Goal: Book appointment/travel/reservation

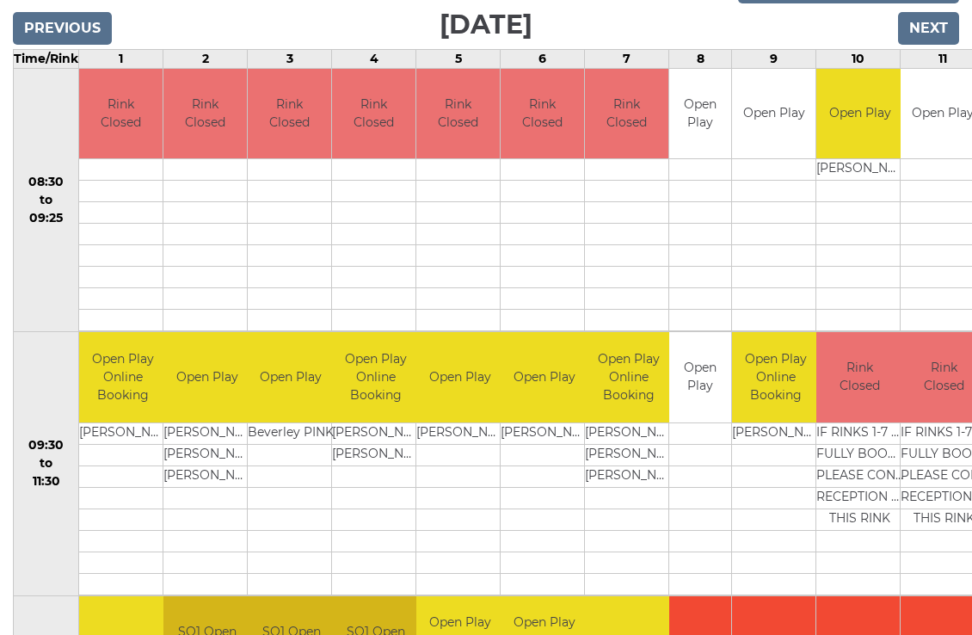
scroll to position [284, 0]
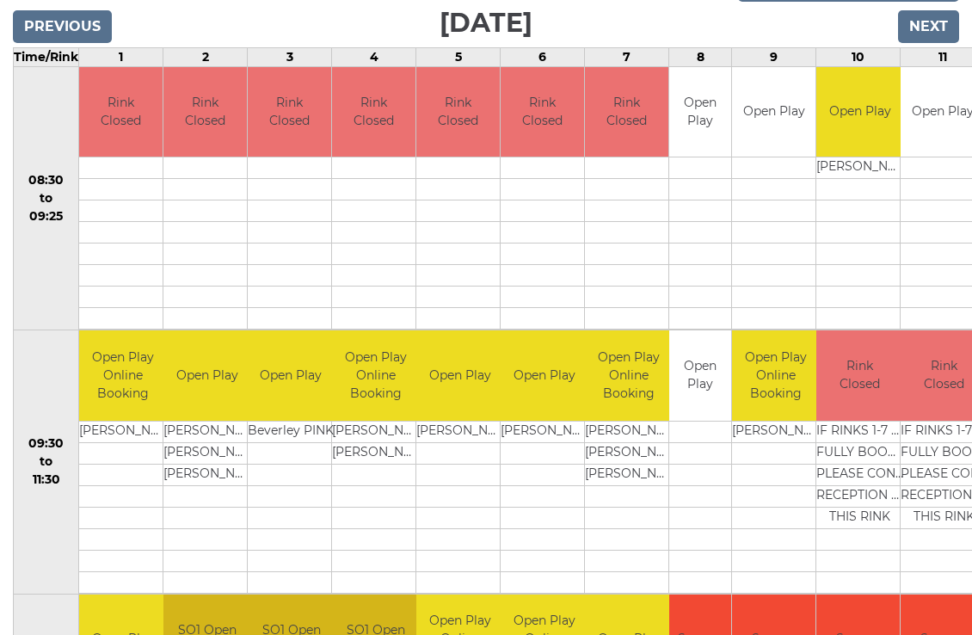
click at [939, 25] on input "Next" at bounding box center [928, 26] width 61 height 33
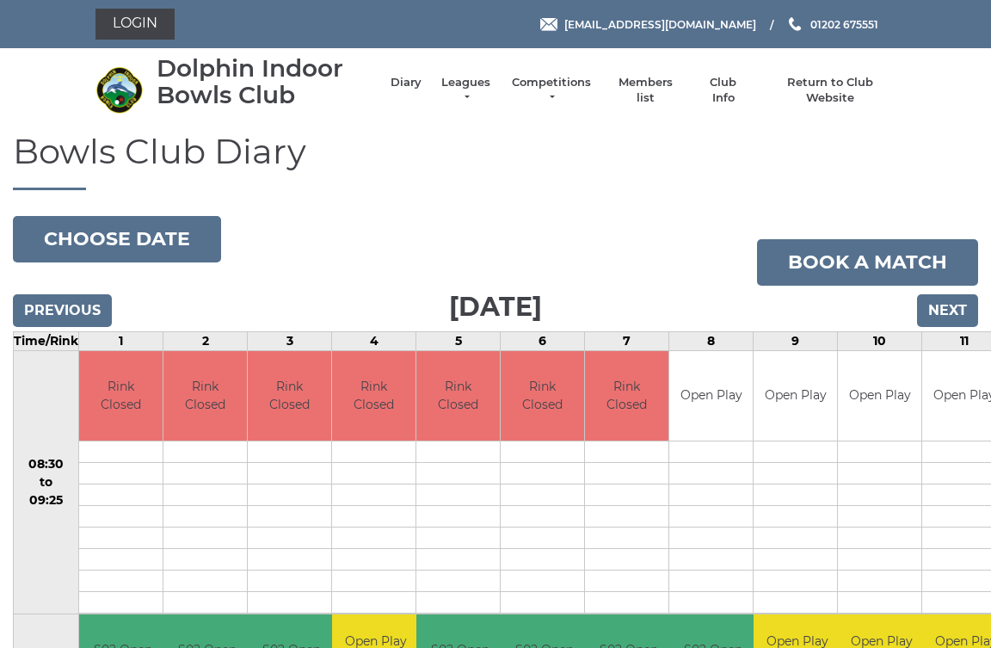
click at [962, 310] on input "Next" at bounding box center [947, 310] width 61 height 33
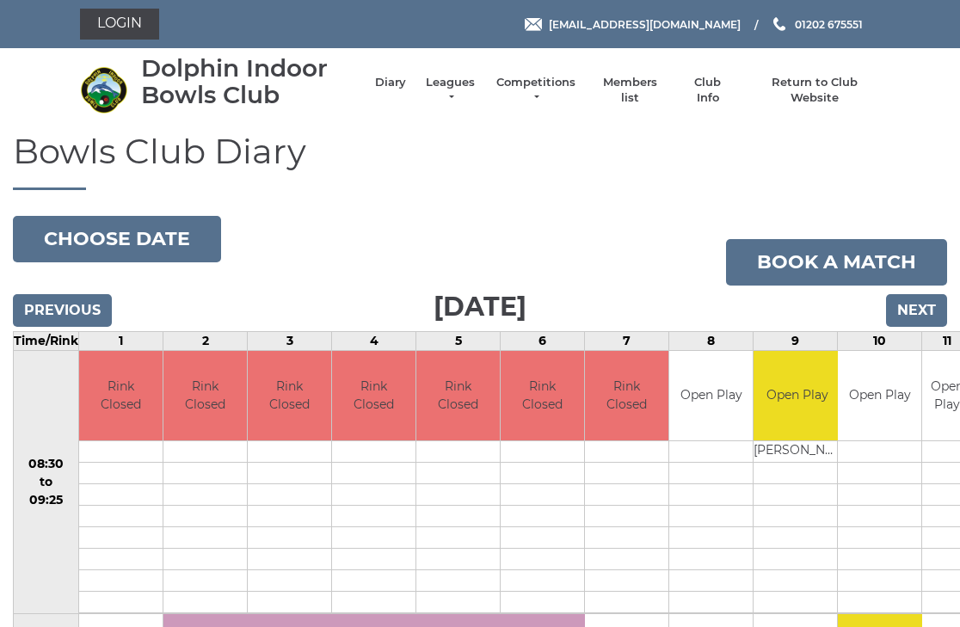
scroll to position [3, 0]
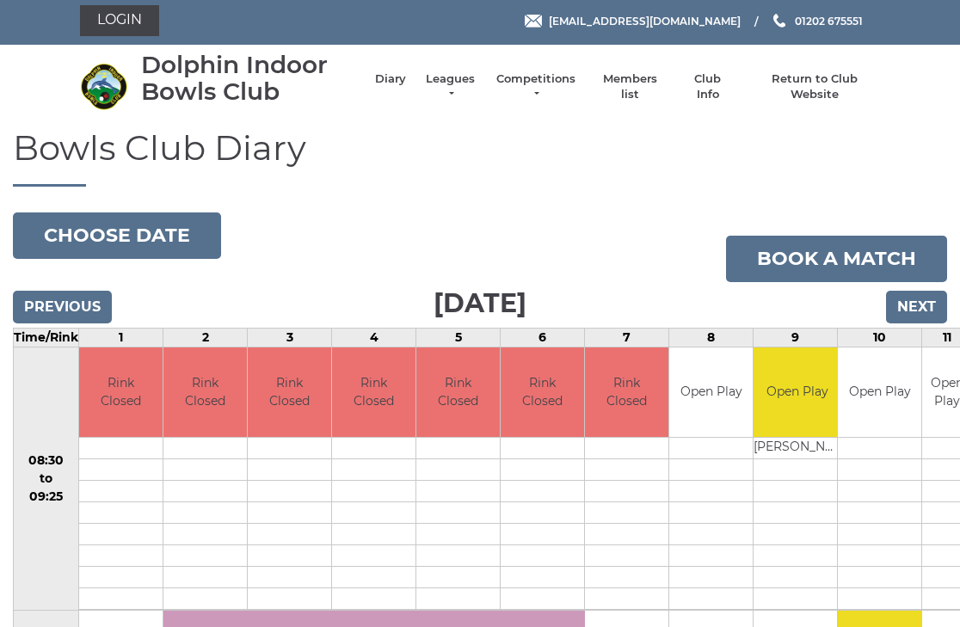
click at [926, 307] on input "Next" at bounding box center [916, 307] width 61 height 33
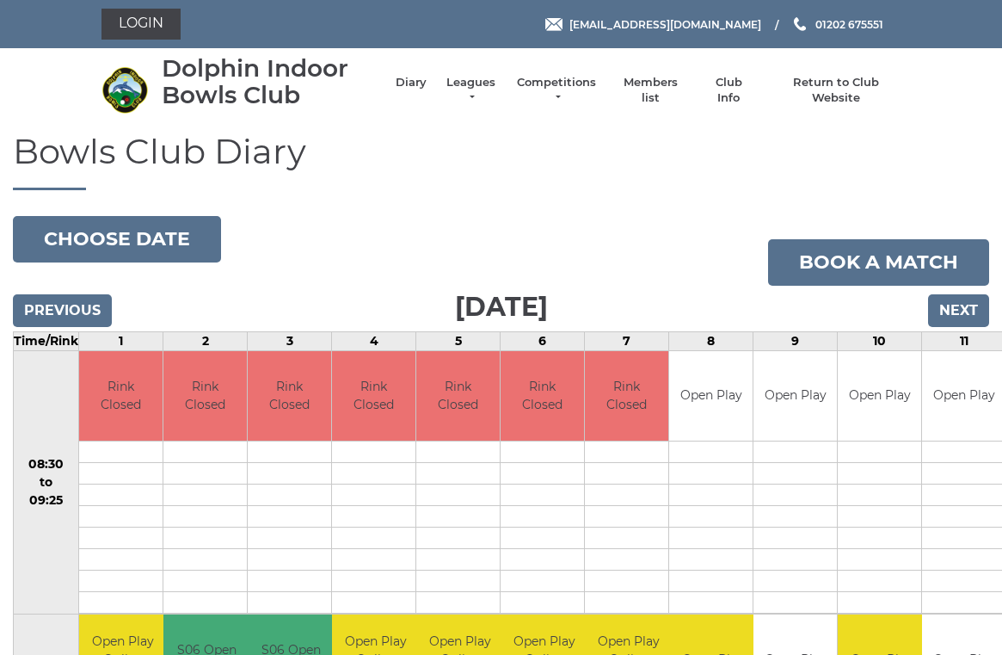
scroll to position [7, 0]
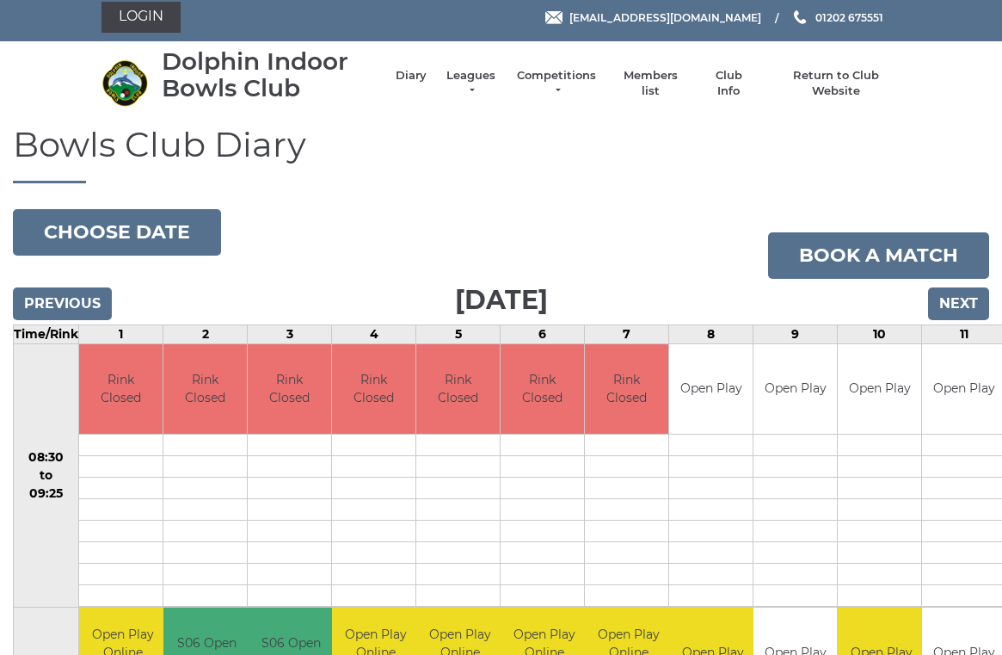
click at [969, 304] on input "Next" at bounding box center [958, 303] width 61 height 33
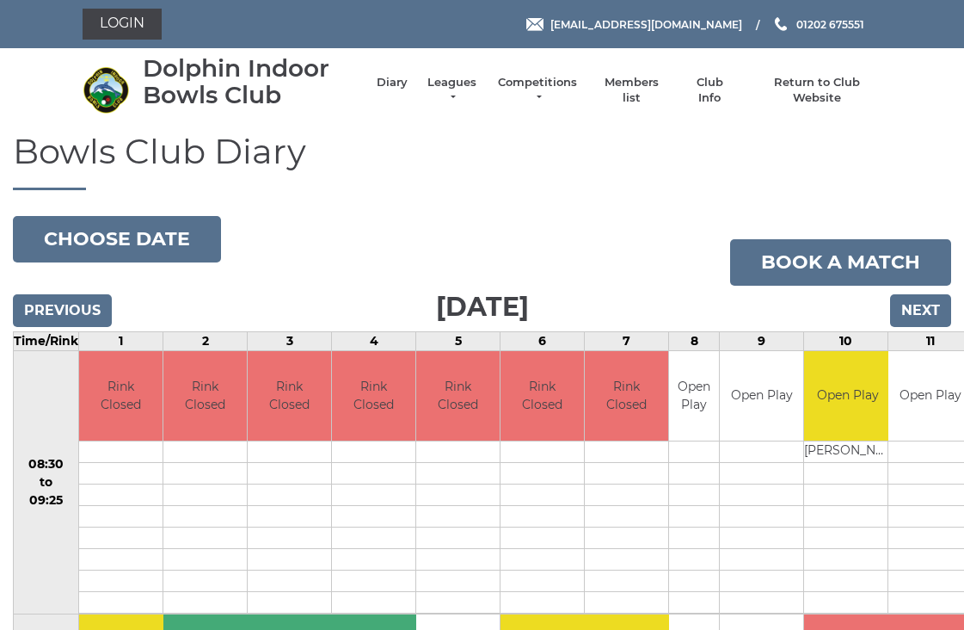
scroll to position [3, 0]
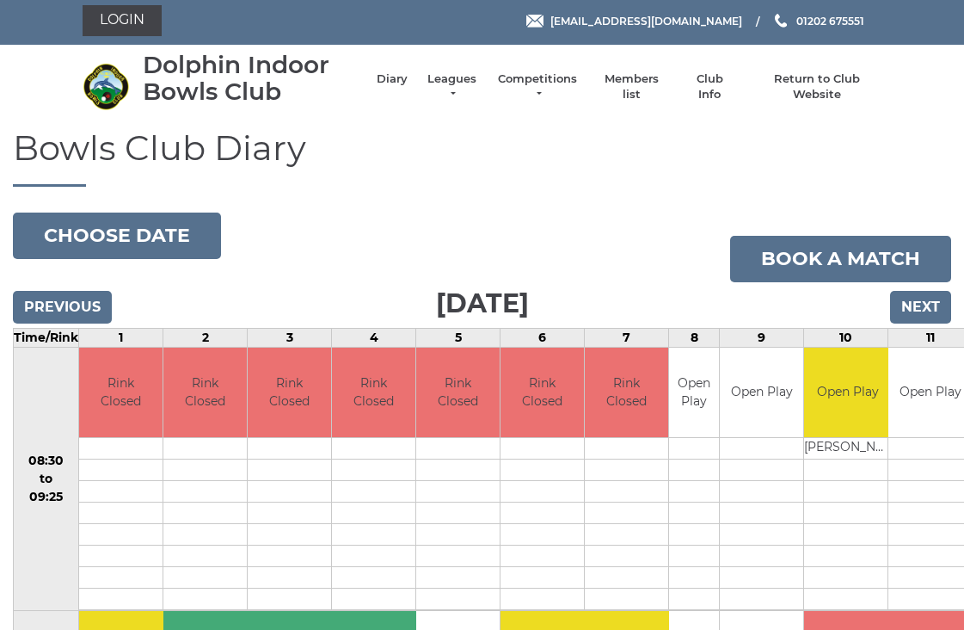
click at [930, 303] on input "Next" at bounding box center [920, 307] width 61 height 33
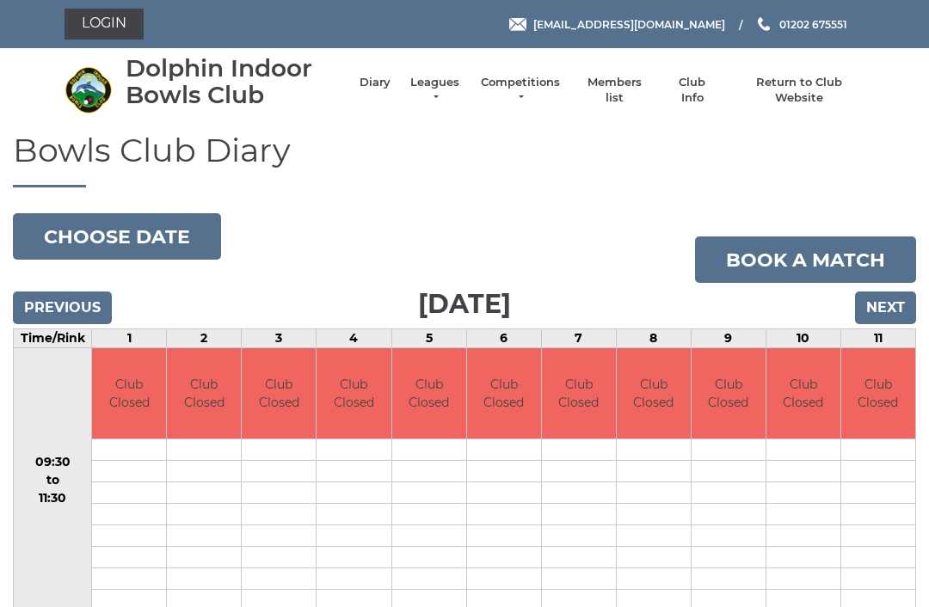
click at [900, 302] on input "Next" at bounding box center [885, 308] width 61 height 33
click at [899, 305] on input "Next" at bounding box center [885, 308] width 61 height 33
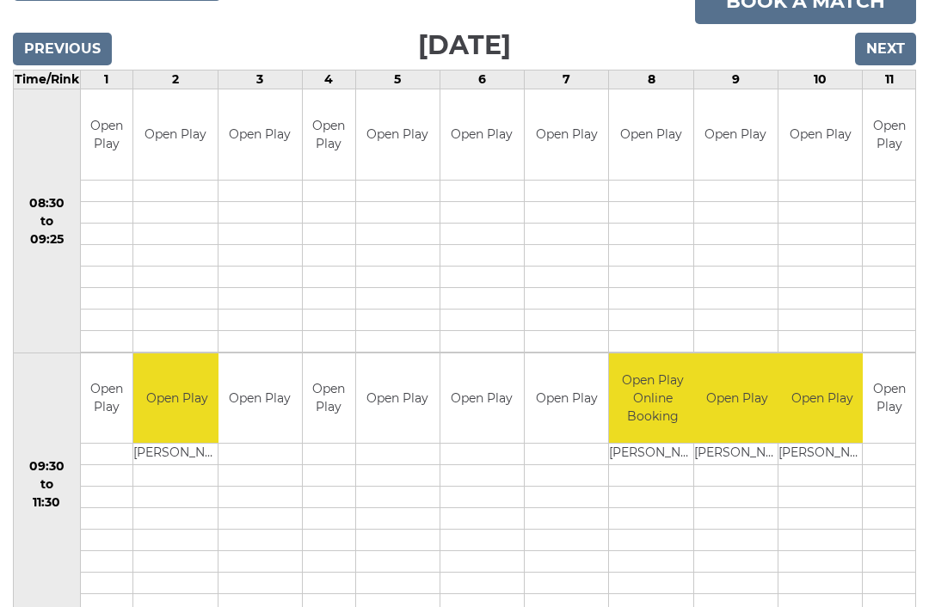
scroll to position [262, 0]
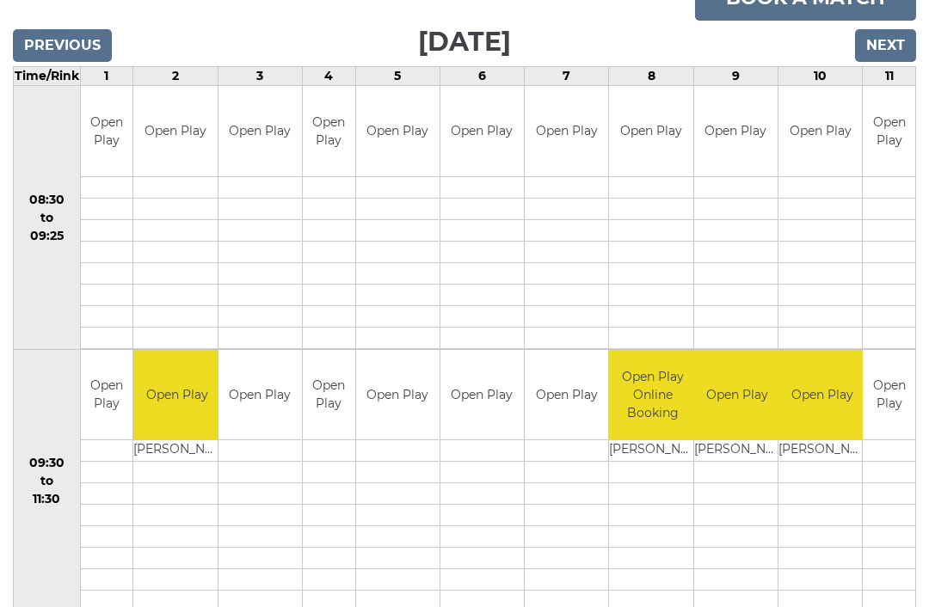
click at [63, 44] on input "Previous" at bounding box center [62, 45] width 99 height 33
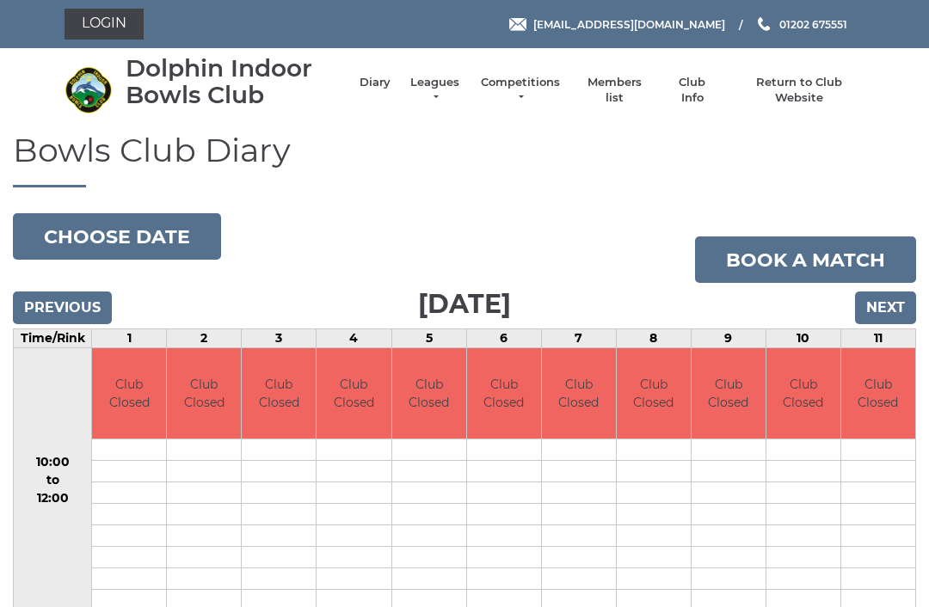
click at [64, 312] on input "Previous" at bounding box center [62, 308] width 99 height 33
click at [69, 317] on input "Previous" at bounding box center [62, 308] width 99 height 33
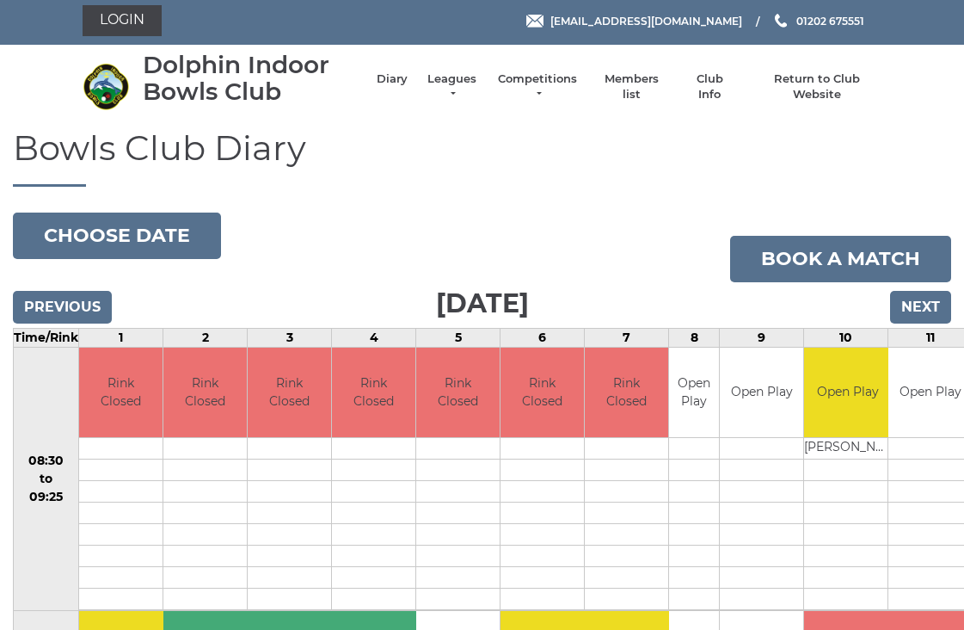
scroll to position [3, 0]
click at [64, 315] on input "Previous" at bounding box center [62, 307] width 99 height 33
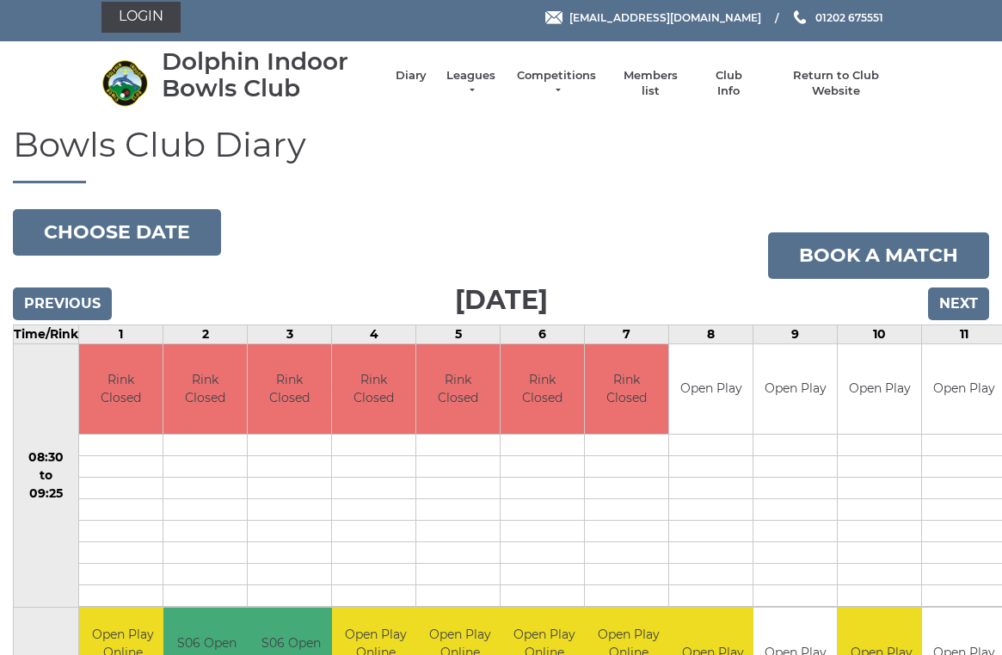
scroll to position [7, 0]
click at [77, 315] on input "Previous" at bounding box center [62, 303] width 99 height 33
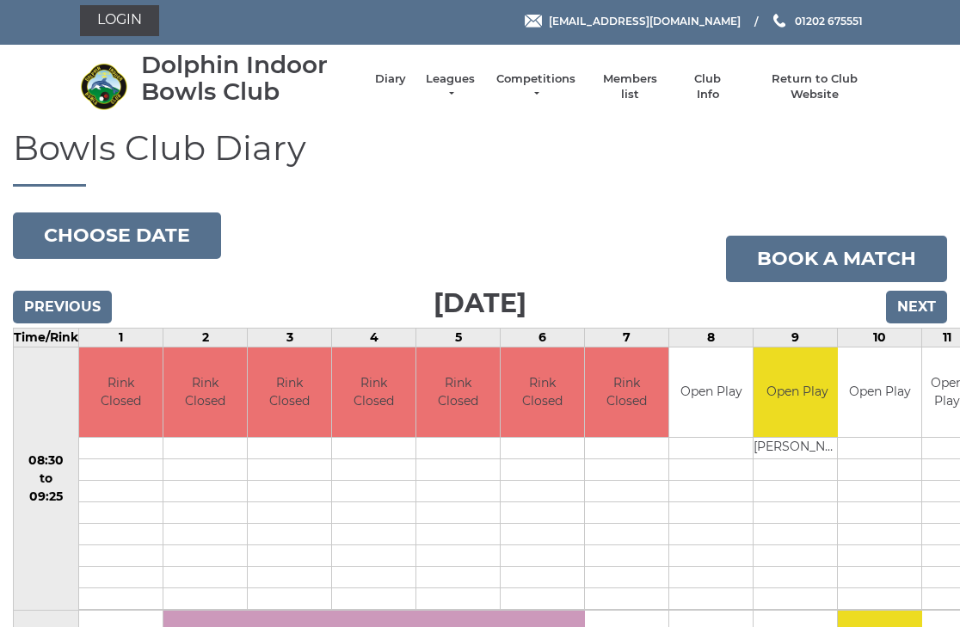
scroll to position [3, 0]
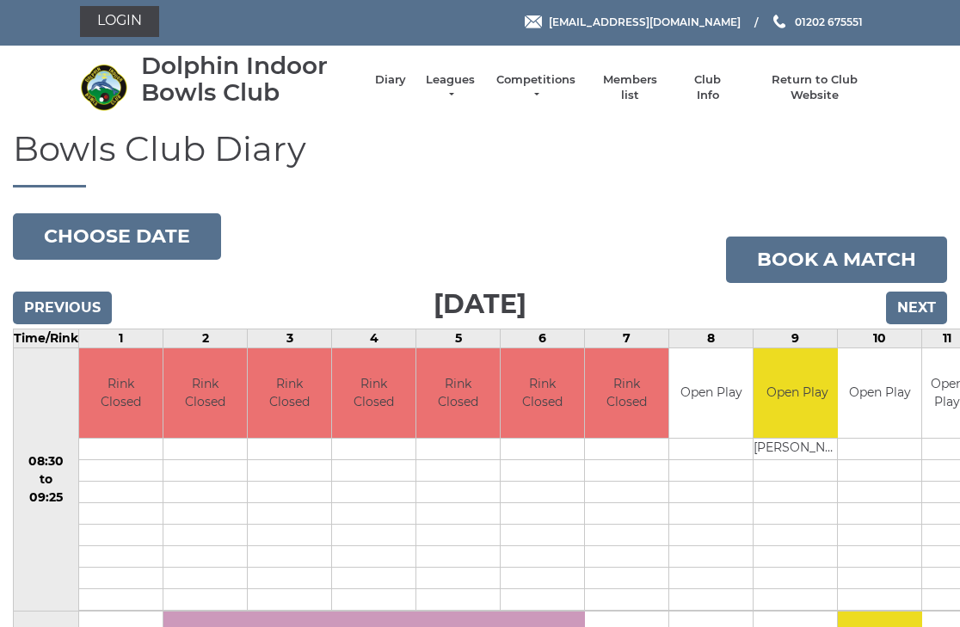
click at [58, 315] on input "Previous" at bounding box center [62, 308] width 99 height 33
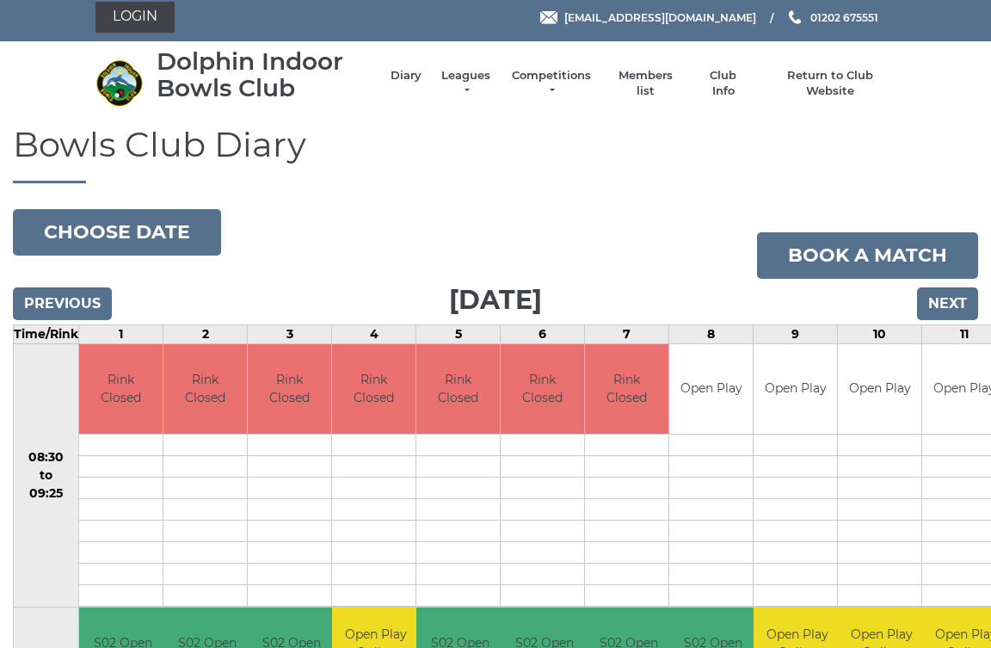
scroll to position [6, 0]
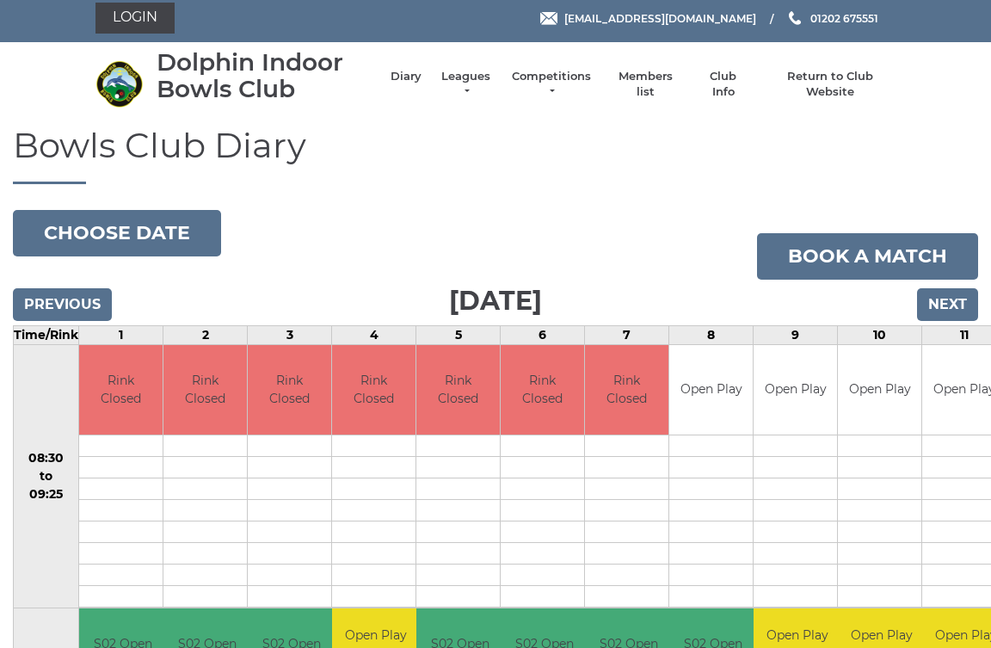
click at [64, 315] on input "Previous" at bounding box center [62, 304] width 99 height 33
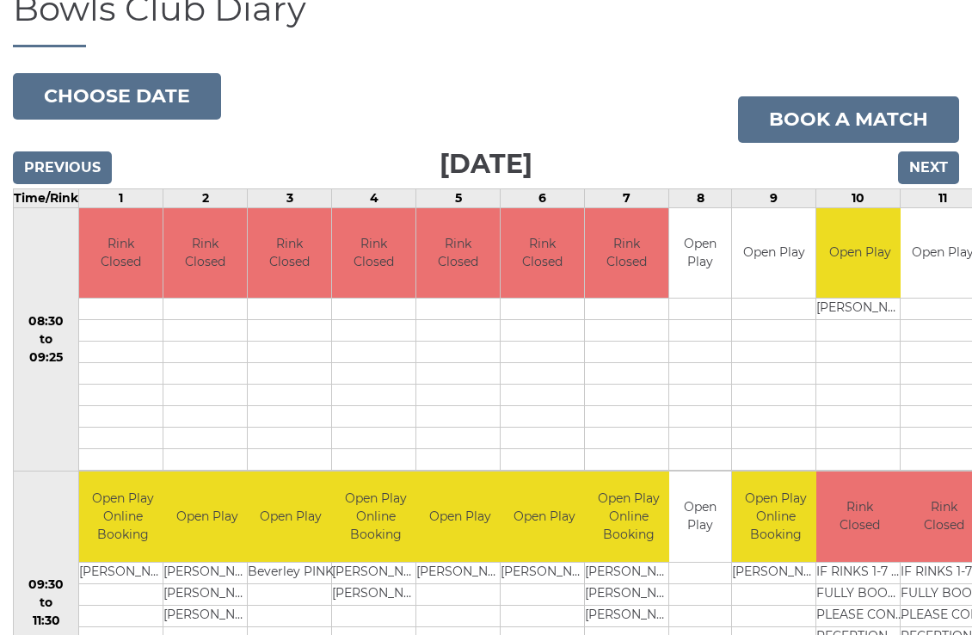
scroll to position [143, 0]
